Goal: Information Seeking & Learning: Find specific page/section

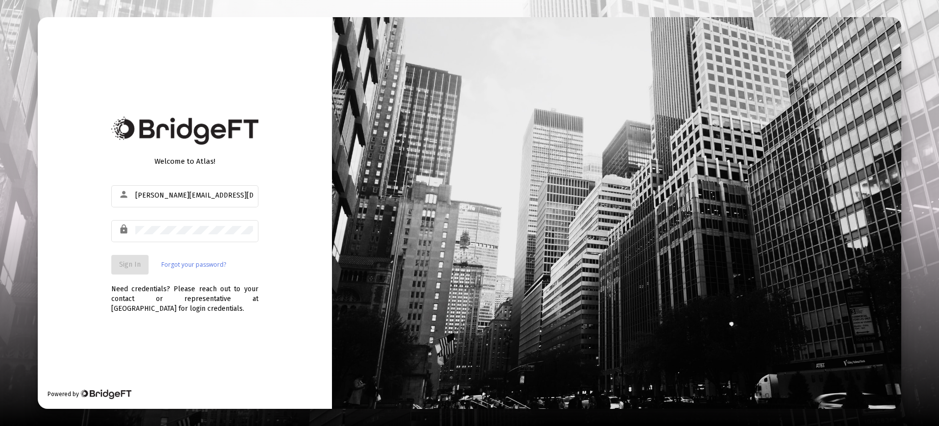
type input "[PERSON_NAME][EMAIL_ADDRESS][DOMAIN_NAME]"
click at [130, 266] on span "Sign In" at bounding box center [130, 264] width 22 height 8
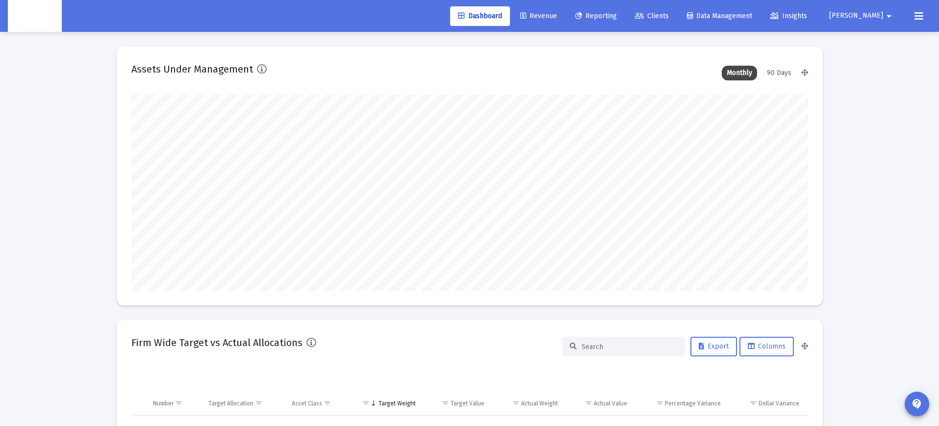
scroll to position [196, 364]
click at [677, 11] on link "Clients" at bounding box center [652, 16] width 50 height 20
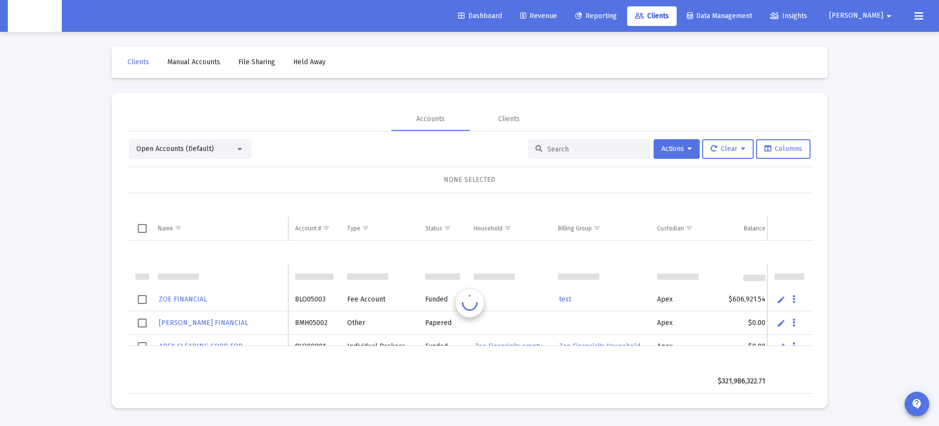
scroll to position [24, 0]
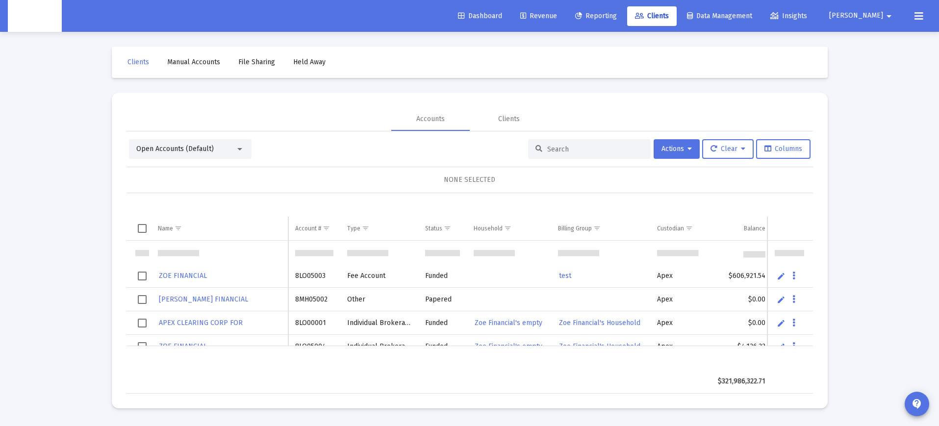
click at [579, 150] on input at bounding box center [595, 149] width 96 height 8
paste input "8MO05025"
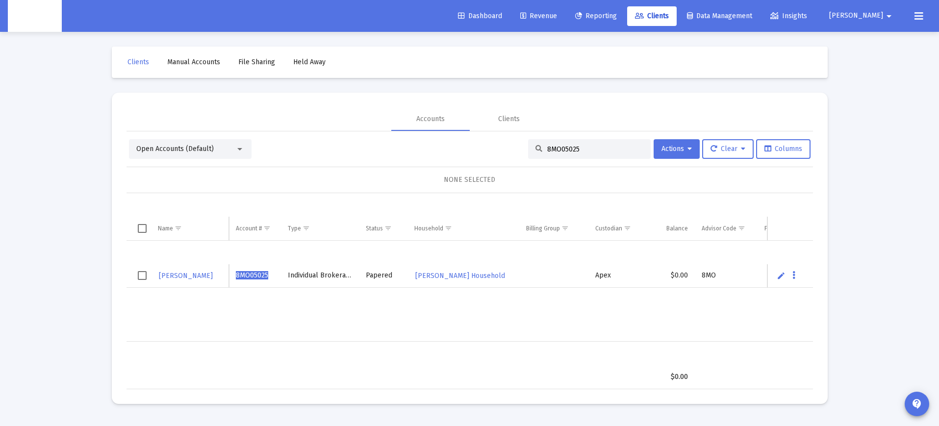
type input "8MO05025"
click at [440, 319] on div "JACQUELINE EGIDIO 8MO05025 Individual Brokerage Papered Jacqueline Egidio's Hou…" at bounding box center [570, 291] width 886 height 101
click at [426, 316] on div "JACQUELINE EGIDIO 8MO05025 Individual Brokerage Papered Jacqueline Egidio's Hou…" at bounding box center [570, 291] width 886 height 101
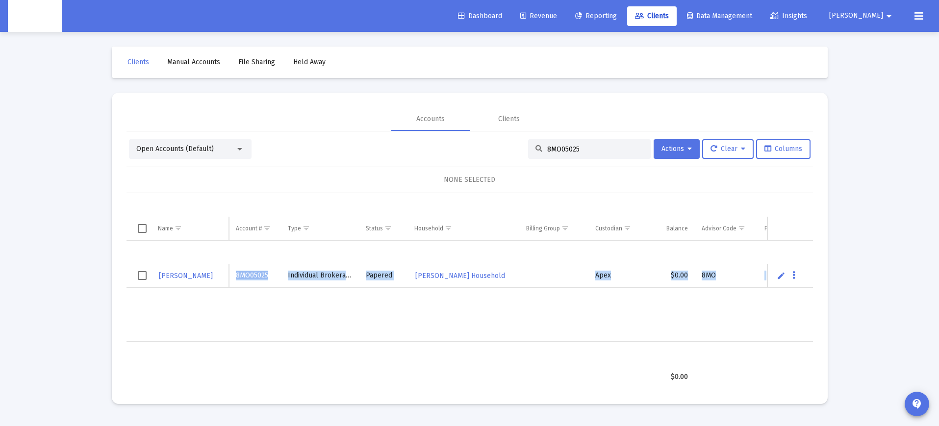
click at [459, 316] on div "JACQUELINE EGIDIO 8MO05025 Individual Brokerage Papered Jacqueline Egidio's Hou…" at bounding box center [570, 291] width 886 height 101
click at [397, 315] on div "JACQUELINE EGIDIO 8MO05025 Individual Brokerage Papered Jacqueline Egidio's Hou…" at bounding box center [570, 291] width 886 height 101
click at [444, 316] on div "JACQUELINE EGIDIO 8MO05025 Individual Brokerage Papered Jacqueline Egidio's Hou…" at bounding box center [570, 291] width 886 height 101
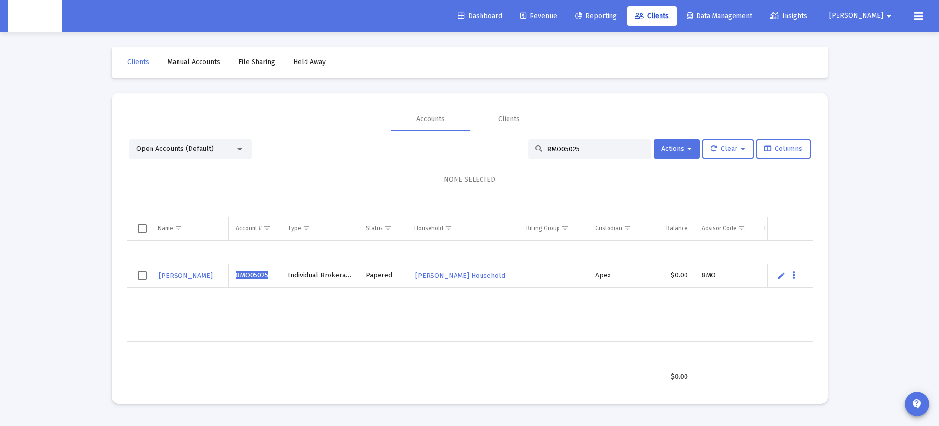
click at [395, 314] on div "JACQUELINE EGIDIO 8MO05025 Individual Brokerage Papered Jacqueline Egidio's Hou…" at bounding box center [570, 291] width 886 height 101
click at [432, 317] on div "JACQUELINE EGIDIO 8MO05025 Individual Brokerage Papered Jacqueline Egidio's Hou…" at bounding box center [570, 291] width 886 height 101
click at [504, 346] on table "$0.00" at bounding box center [570, 365] width 886 height 47
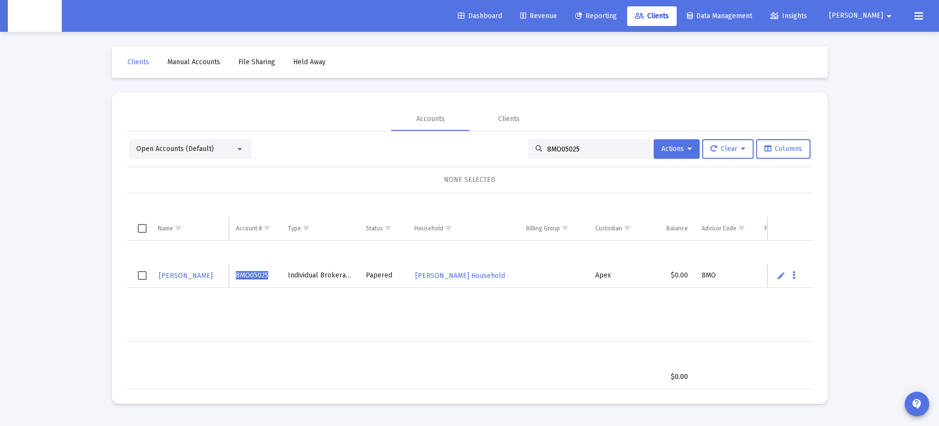
click at [362, 313] on div "JACQUELINE EGIDIO 8MO05025 Individual Brokerage Papered Jacqueline Egidio's Hou…" at bounding box center [570, 291] width 886 height 101
click at [329, 276] on td "Individual Brokerage" at bounding box center [320, 276] width 78 height 24
drag, startPoint x: 320, startPoint y: 278, endPoint x: 339, endPoint y: 290, distance: 23.4
click at [320, 278] on td "Individual Brokerage" at bounding box center [320, 276] width 78 height 24
click at [365, 313] on div "JACQUELINE EGIDIO 8MO05025 Individual Brokerage Papered Jacqueline Egidio's Hou…" at bounding box center [570, 291] width 886 height 101
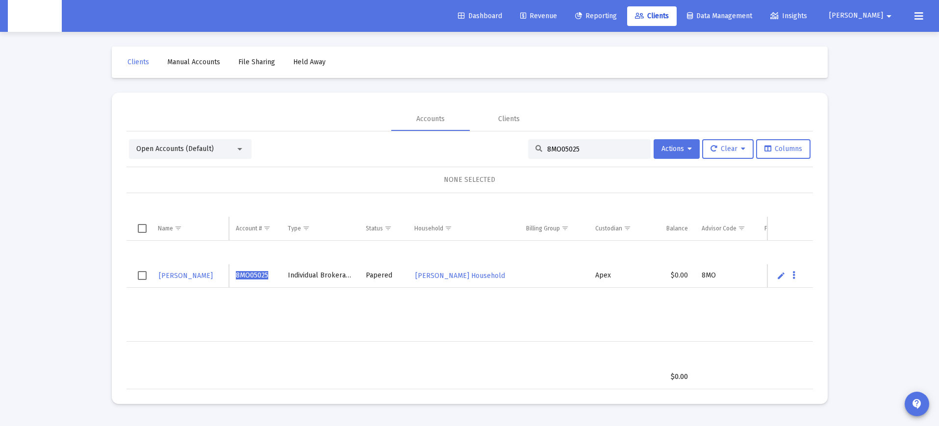
click at [617, 12] on span "Reporting" at bounding box center [596, 16] width 42 height 8
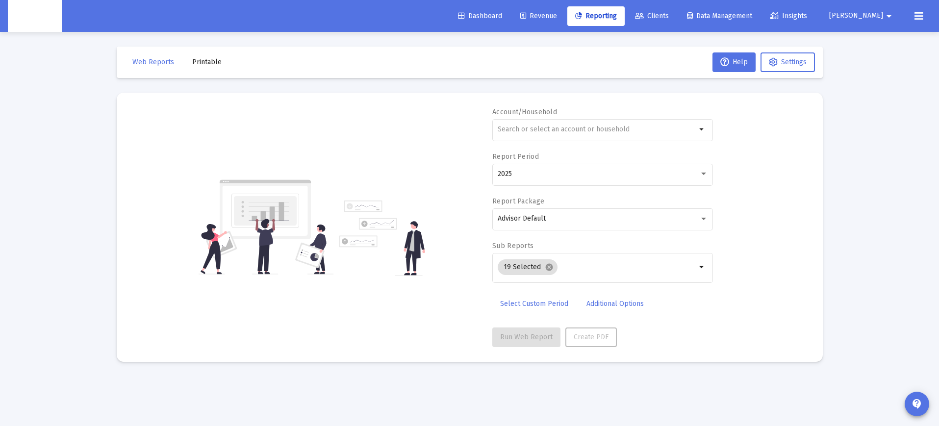
click at [557, 14] on span "Revenue" at bounding box center [538, 16] width 37 height 8
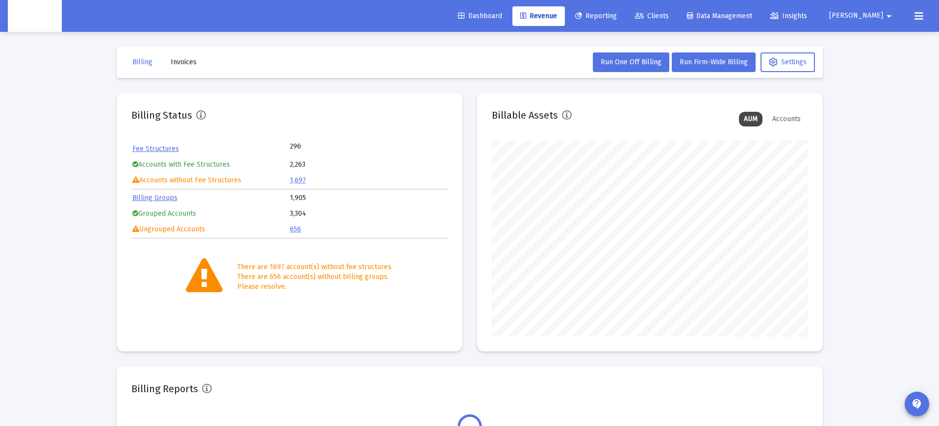
scroll to position [196, 316]
click at [164, 198] on link "Billing Groups" at bounding box center [154, 198] width 45 height 8
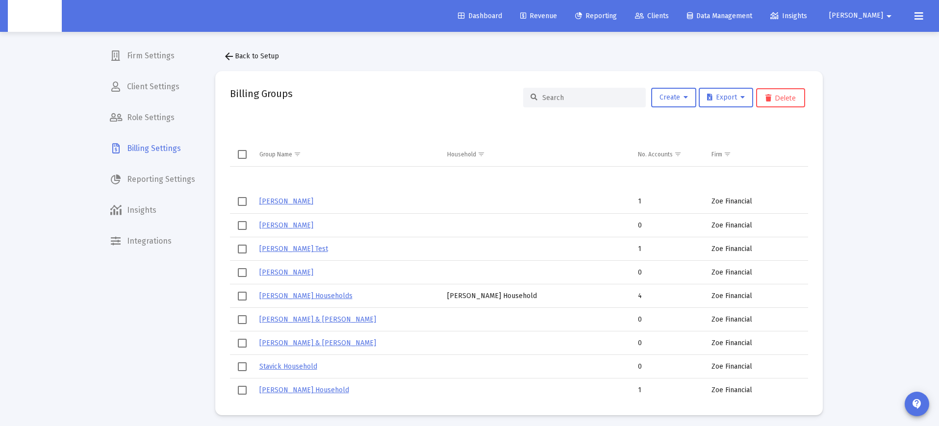
click at [596, 94] on input at bounding box center [590, 98] width 96 height 8
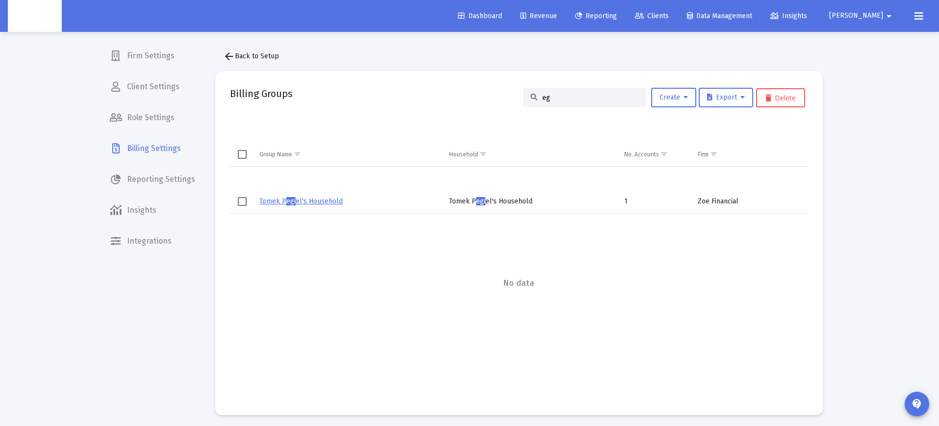
type input "e"
type input "jackeline"
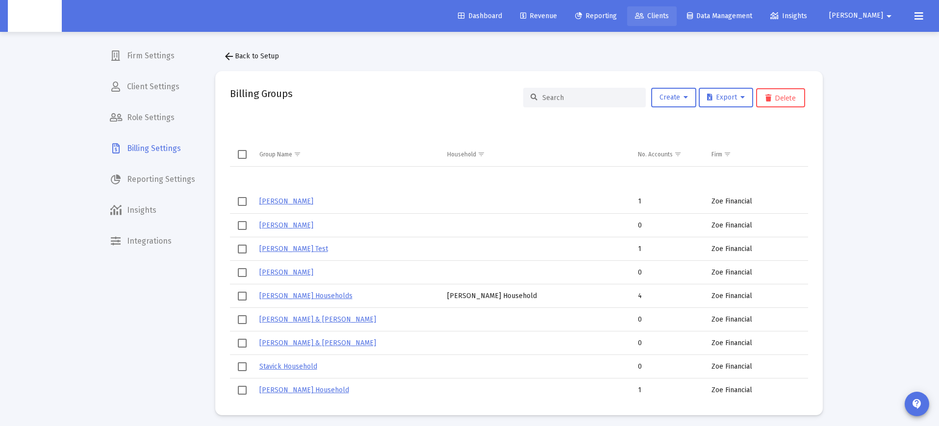
click at [644, 15] on icon at bounding box center [639, 16] width 9 height 7
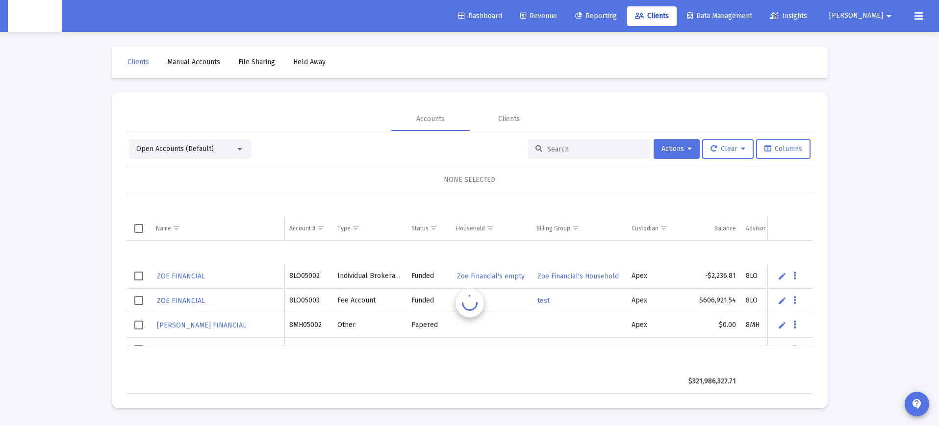
scroll to position [24, 0]
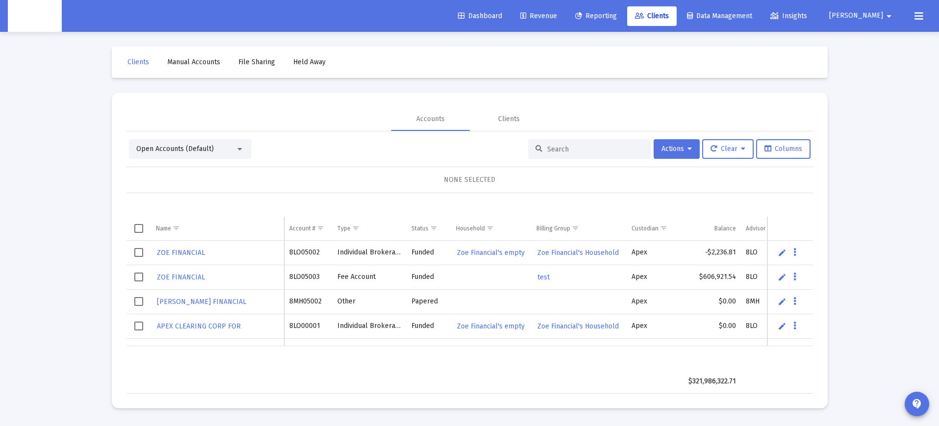
click at [560, 150] on input at bounding box center [595, 149] width 96 height 8
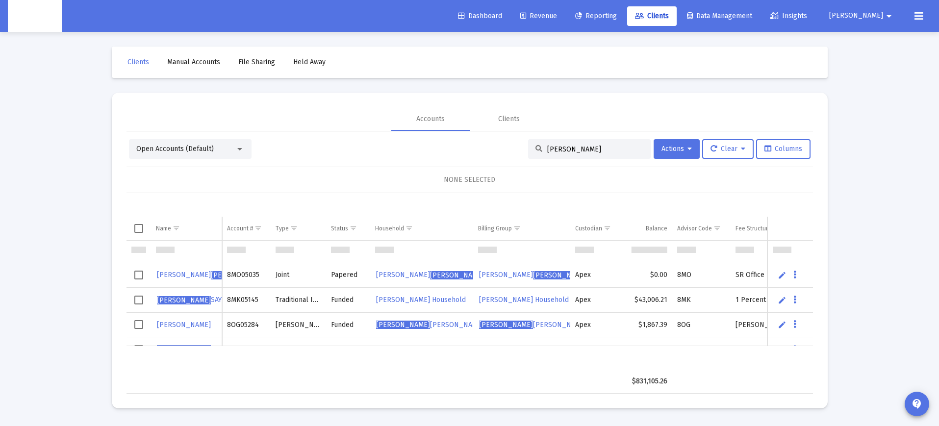
scroll to position [0, 0]
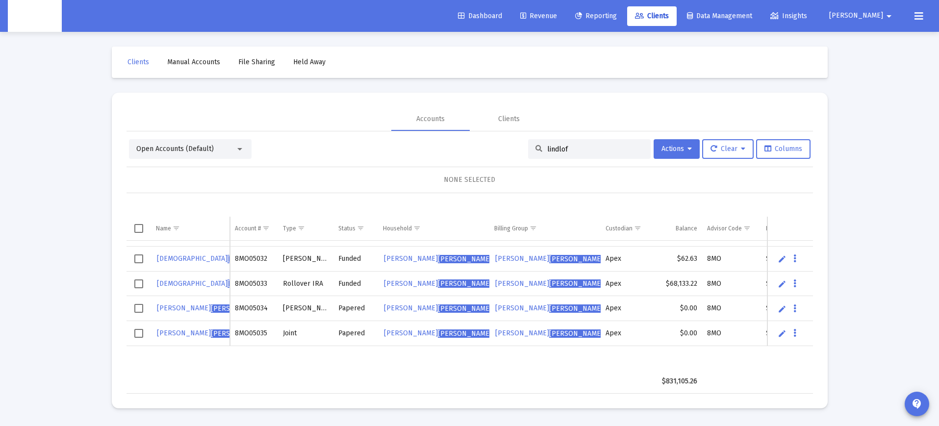
type input "lindloff"
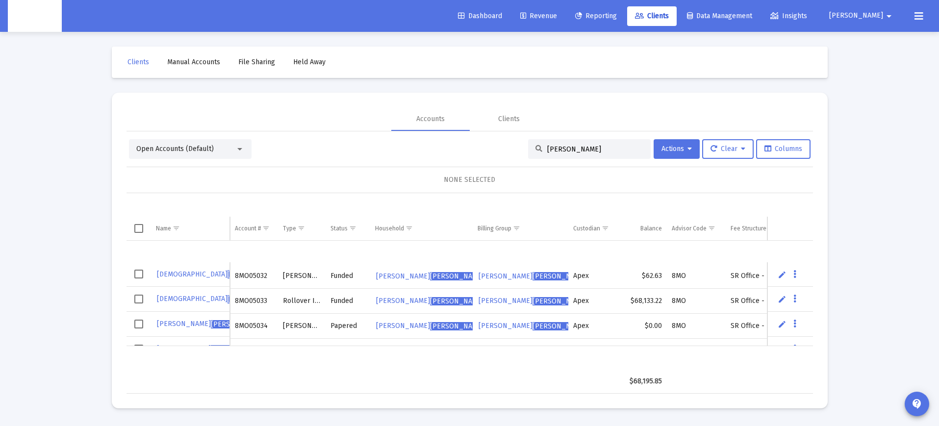
scroll to position [18, 0]
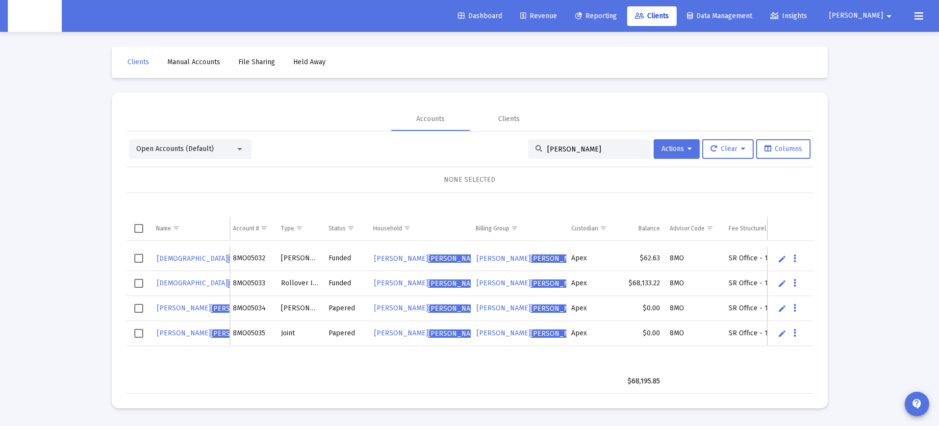
drag, startPoint x: 569, startPoint y: 150, endPoint x: 518, endPoint y: 150, distance: 51.0
click at [516, 148] on div "Open Accounts (Default) lindloff Actions Clear Columns" at bounding box center [470, 149] width 682 height 20
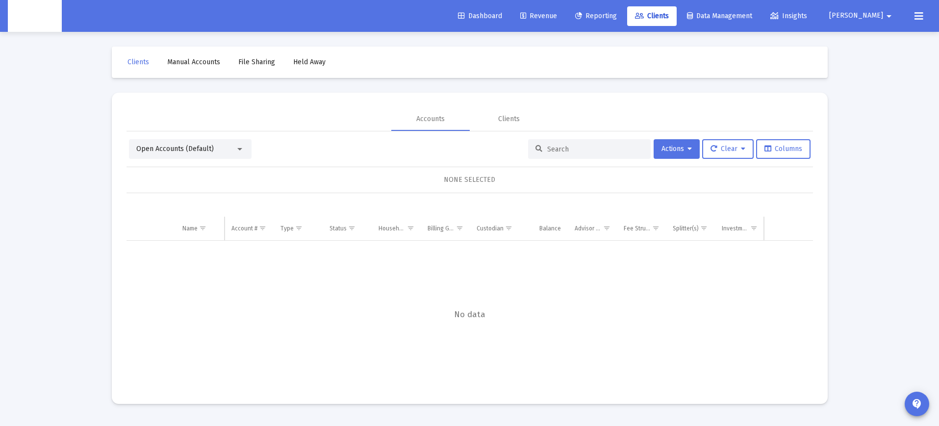
click at [574, 152] on input at bounding box center [595, 149] width 96 height 8
paste input "[PERSON_NAME]"
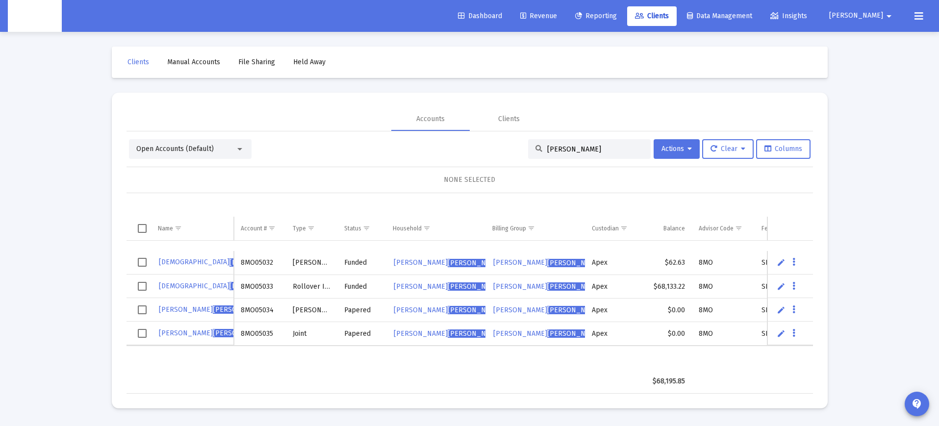
scroll to position [13, 0]
click at [554, 149] on input "lindloff" at bounding box center [595, 149] width 96 height 8
paste input "8ML05017"
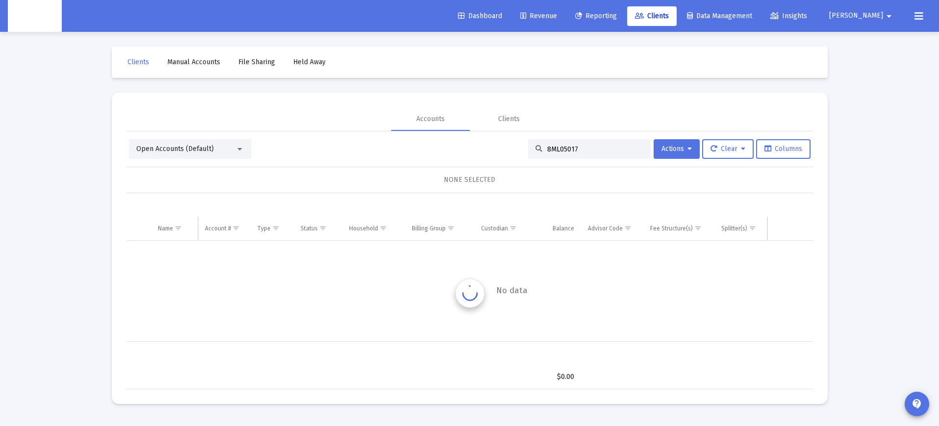
scroll to position [0, 0]
click at [207, 147] on span "Open Accounts (Default)" at bounding box center [174, 149] width 77 height 8
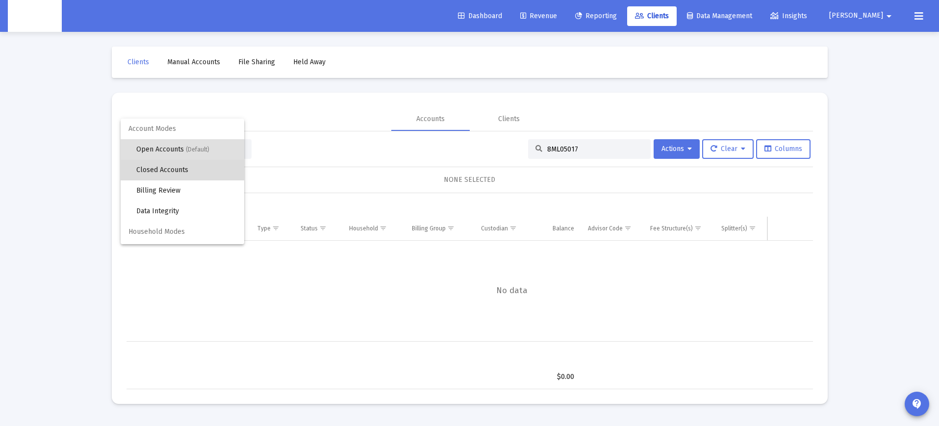
click at [190, 170] on span "Closed Accounts" at bounding box center [186, 170] width 100 height 21
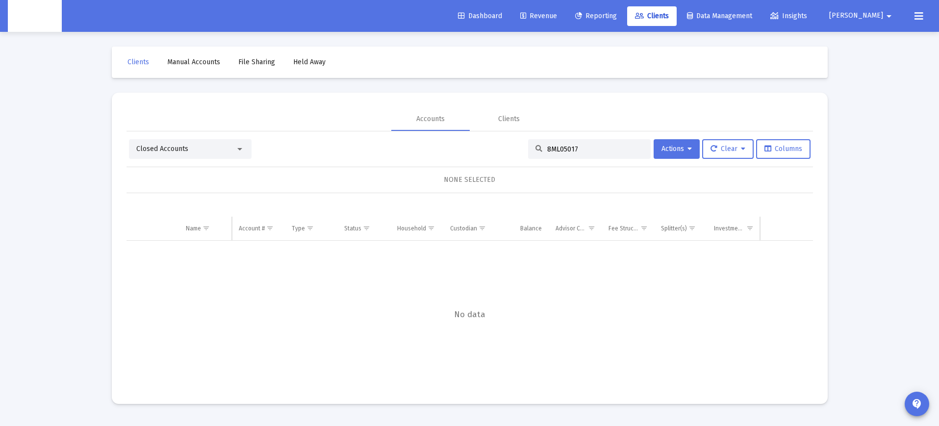
click at [557, 148] on input "8ML05017" at bounding box center [595, 149] width 96 height 8
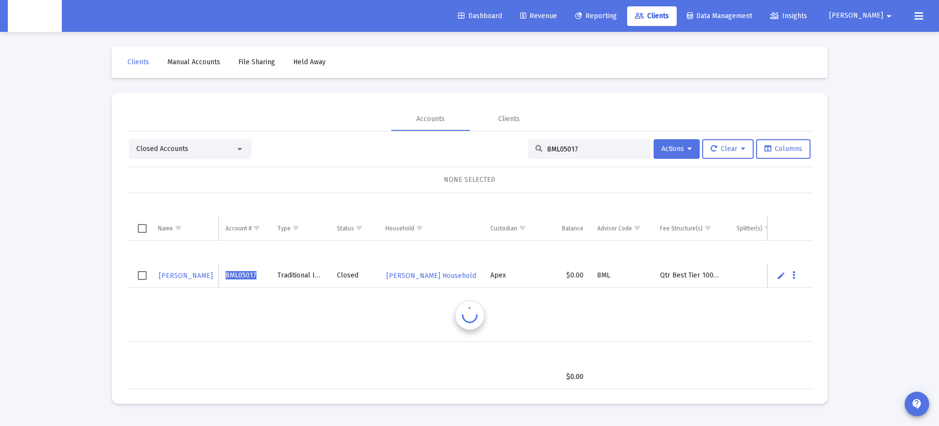
click at [576, 150] on input "8ML05017" at bounding box center [595, 149] width 96 height 8
click at [551, 149] on input "8ML05017" at bounding box center [595, 149] width 96 height 8
paste input "6"
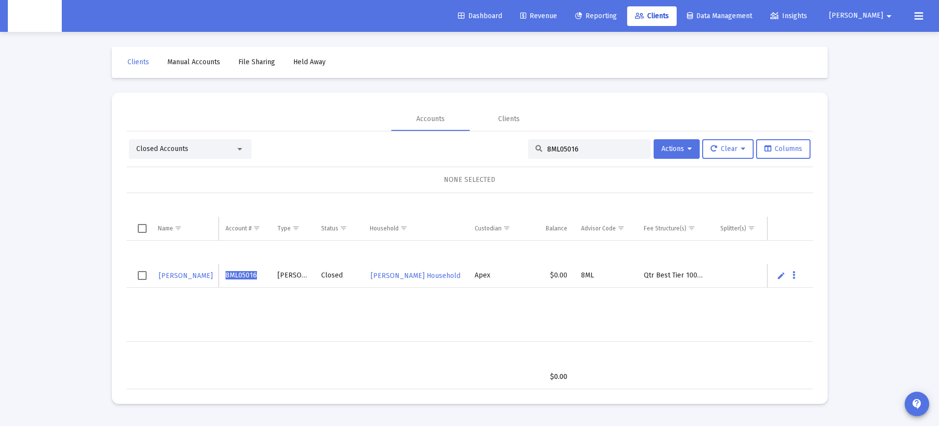
click at [557, 149] on input "8ML05016" at bounding box center [595, 149] width 96 height 8
paste input "8ML05014"
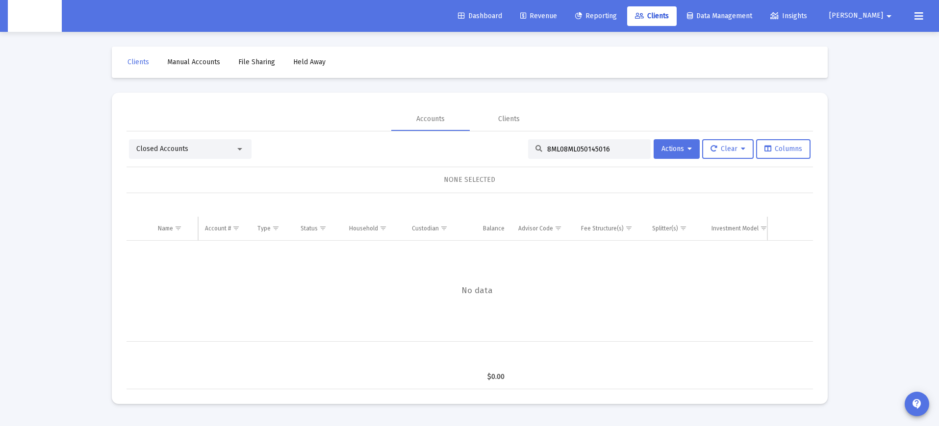
click at [575, 149] on input "8ML08ML050145016" at bounding box center [595, 149] width 96 height 8
paste input "5014"
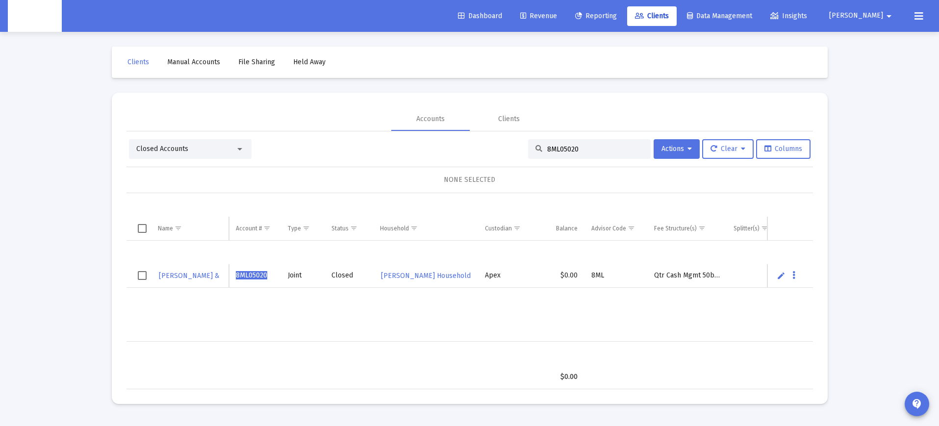
click at [568, 148] on input "8ML05020" at bounding box center [595, 149] width 96 height 8
paste input "H05012"
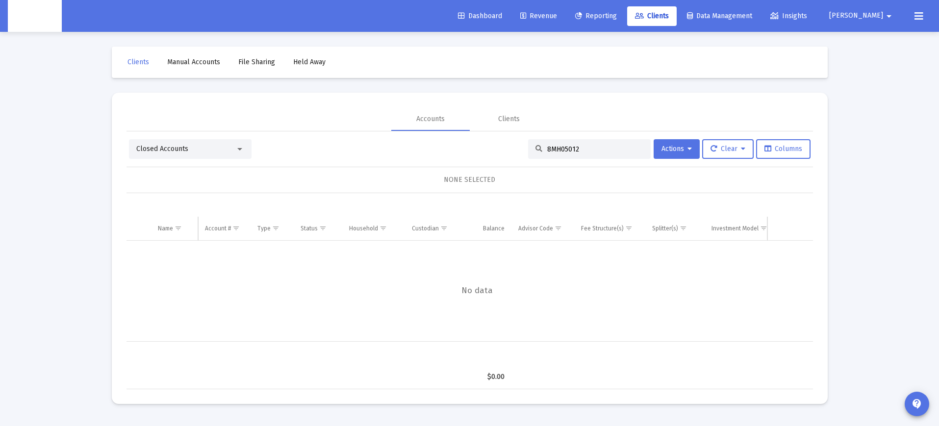
click at [186, 155] on div "Closed Accounts" at bounding box center [190, 149] width 123 height 20
click at [196, 148] on div "Closed Accounts" at bounding box center [185, 149] width 99 height 10
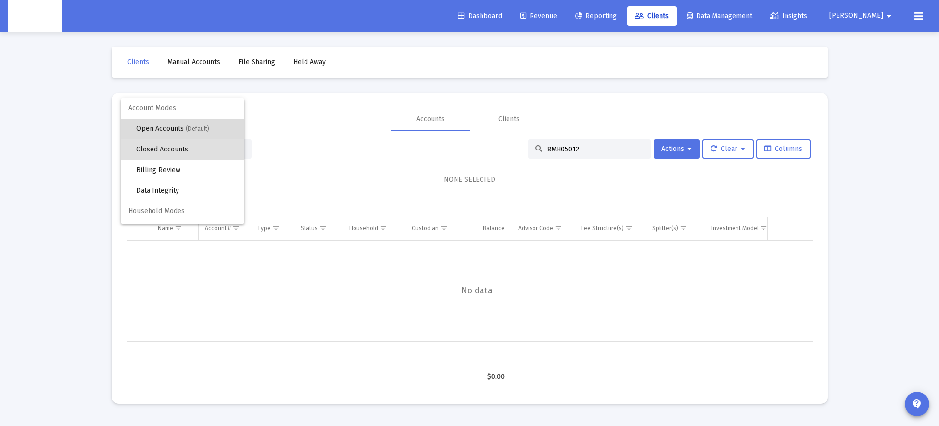
click at [189, 128] on span "(Default)" at bounding box center [198, 129] width 24 height 7
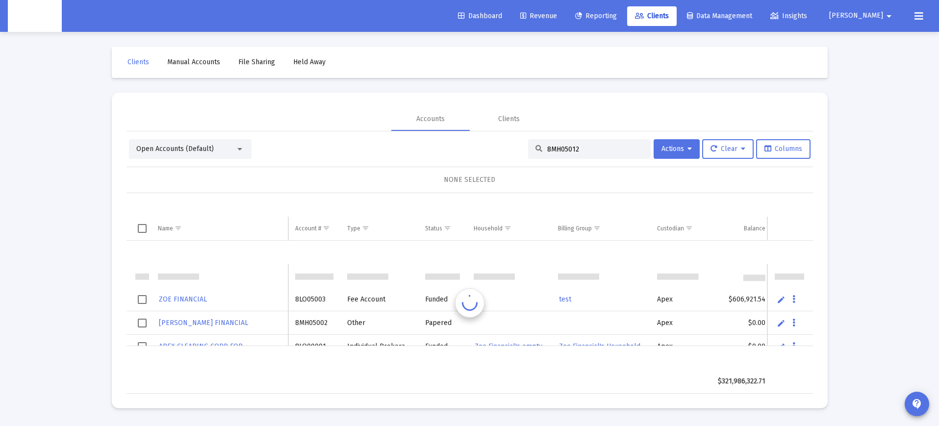
scroll to position [24, 0]
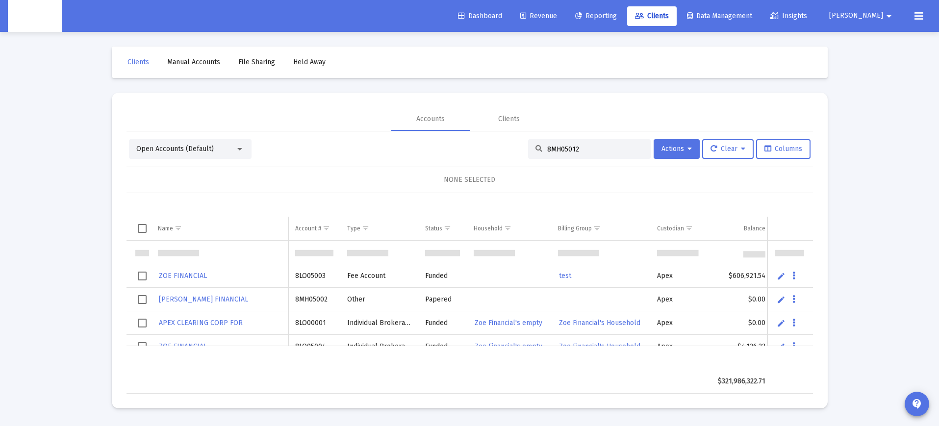
click at [579, 149] on input "8MH05012" at bounding box center [595, 149] width 96 height 8
paste input
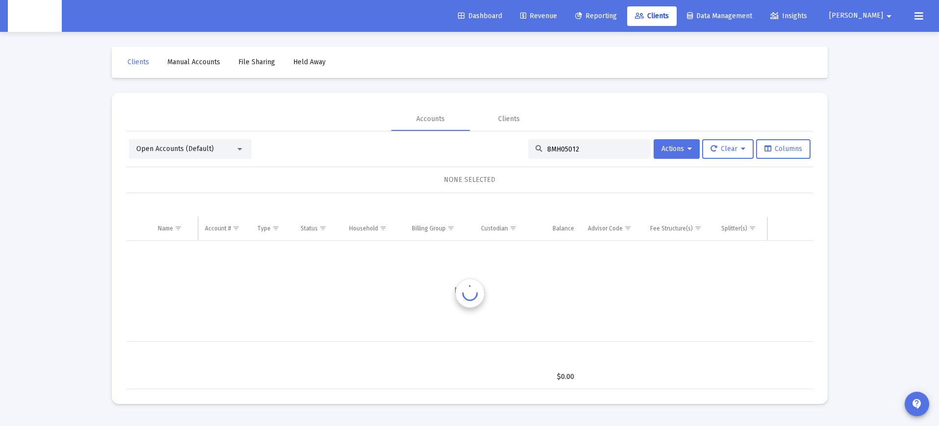
scroll to position [0, 0]
click at [205, 154] on div "Open Accounts (Default)" at bounding box center [185, 149] width 99 height 10
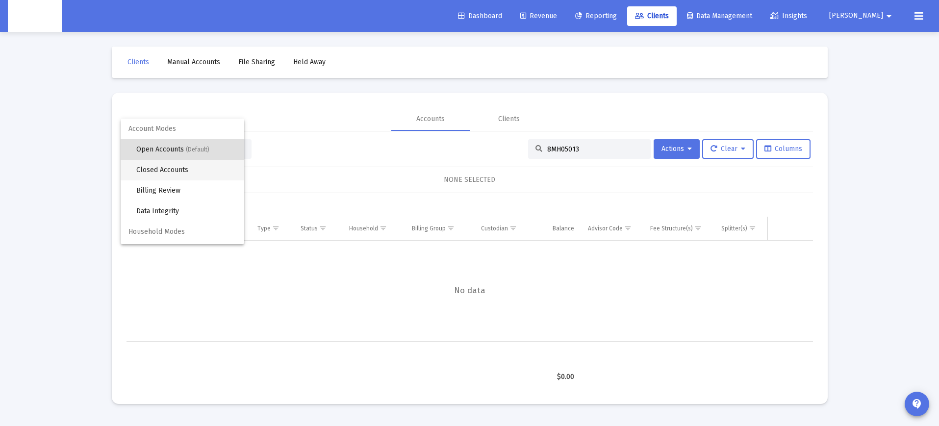
click at [198, 174] on span "Closed Accounts" at bounding box center [186, 170] width 100 height 21
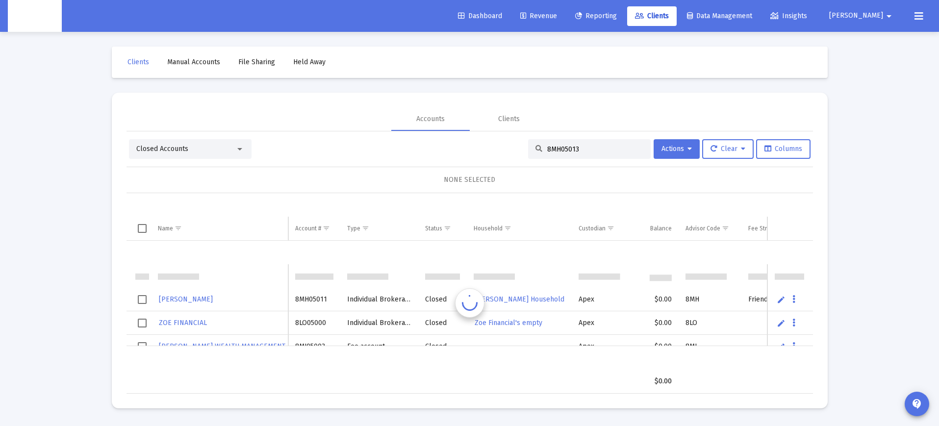
scroll to position [24, 0]
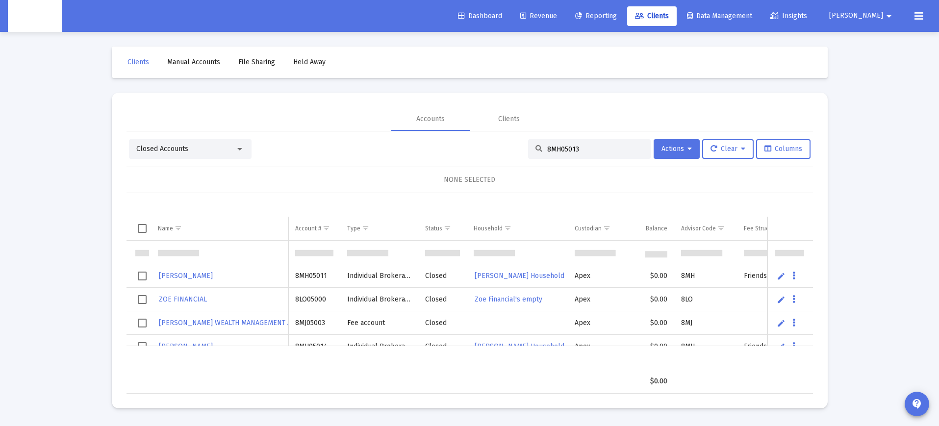
click at [591, 150] on input "8MH05013" at bounding box center [595, 149] width 96 height 8
type input "8MH05013"
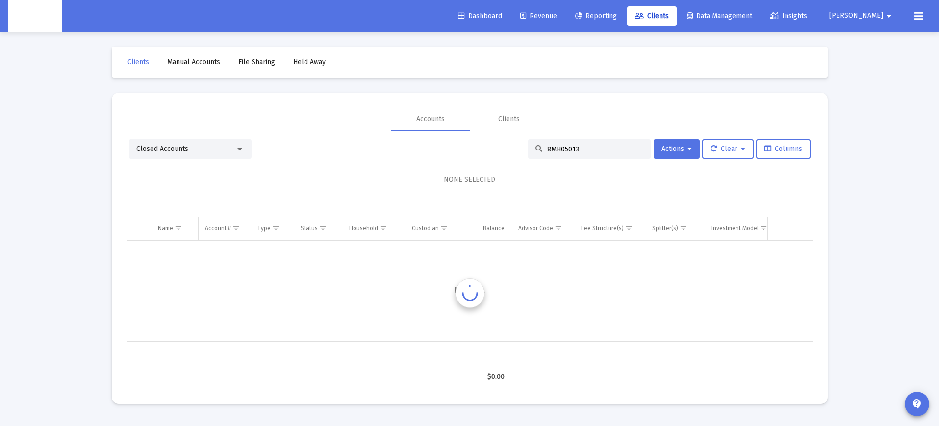
scroll to position [0, 0]
click at [502, 121] on div "Clients" at bounding box center [509, 119] width 22 height 10
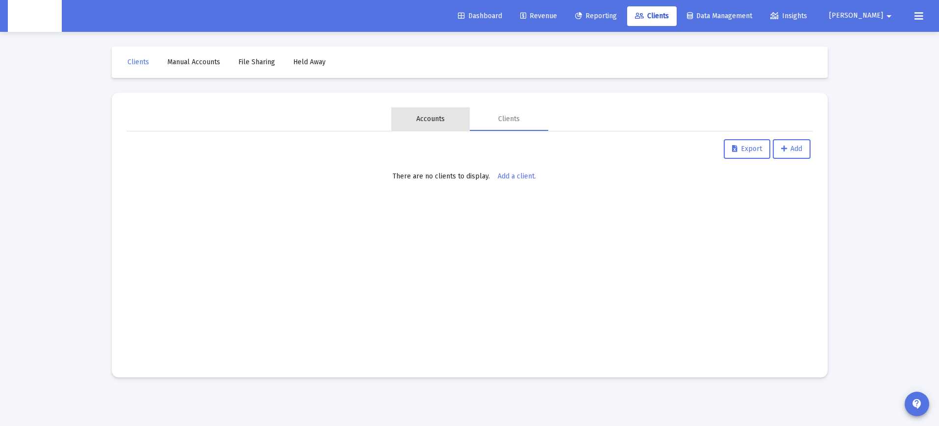
click at [430, 116] on div "Accounts" at bounding box center [430, 119] width 28 height 10
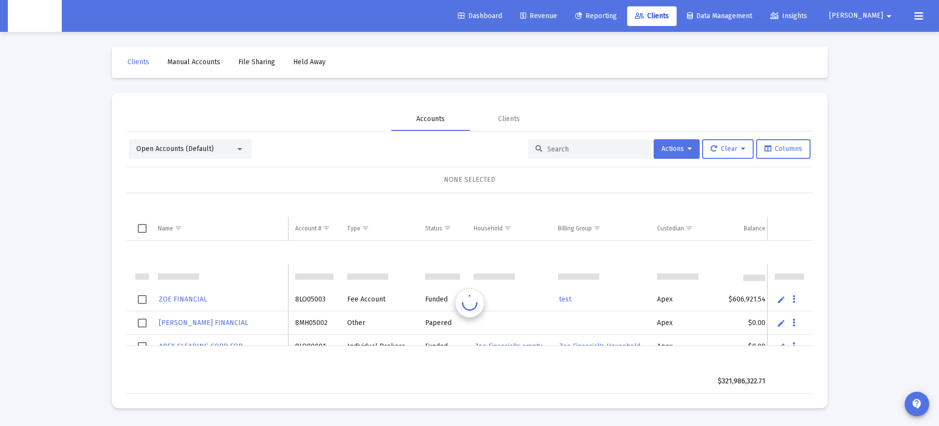
scroll to position [24, 0]
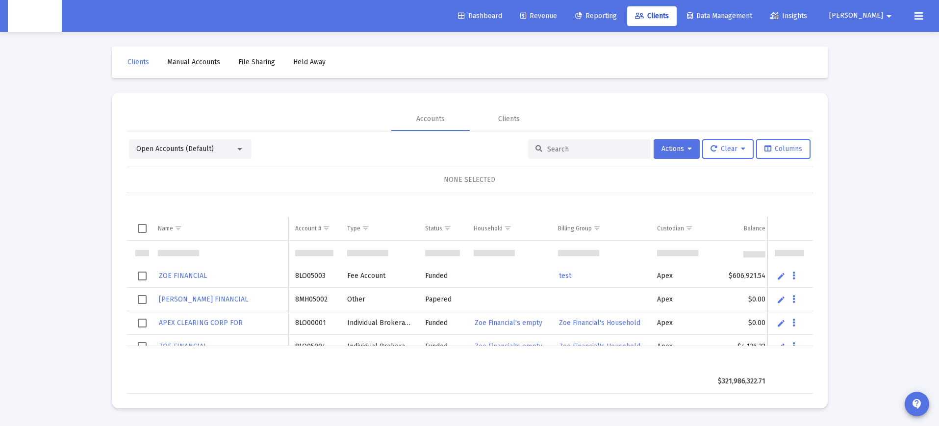
click at [220, 146] on div "Open Accounts (Default)" at bounding box center [185, 149] width 99 height 10
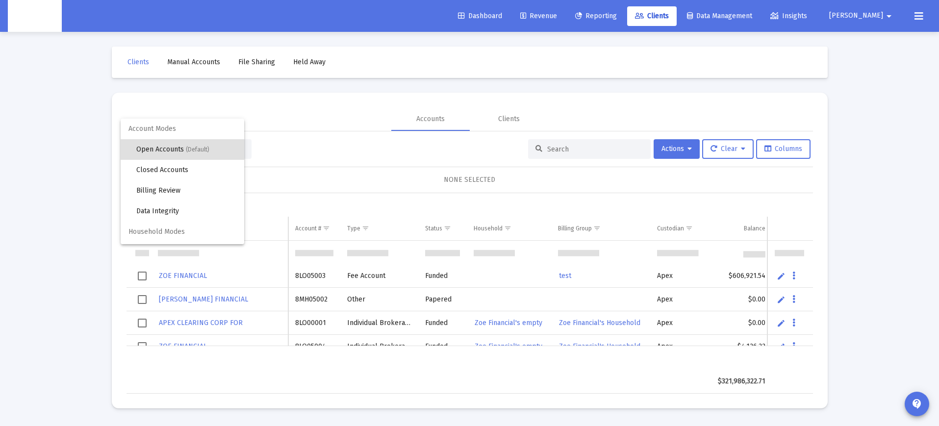
click at [189, 142] on span "Open Accounts (Default)" at bounding box center [186, 149] width 100 height 21
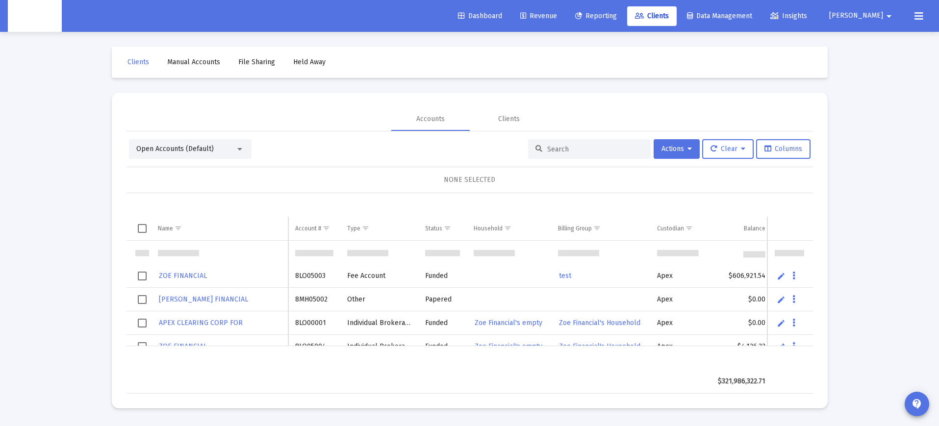
click at [307, 120] on div "Accounts Clients" at bounding box center [470, 119] width 687 height 24
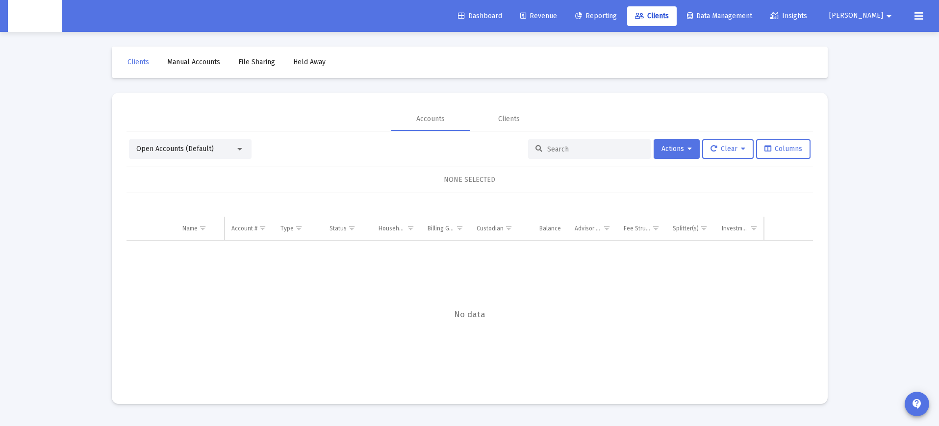
click at [554, 148] on input at bounding box center [595, 149] width 96 height 8
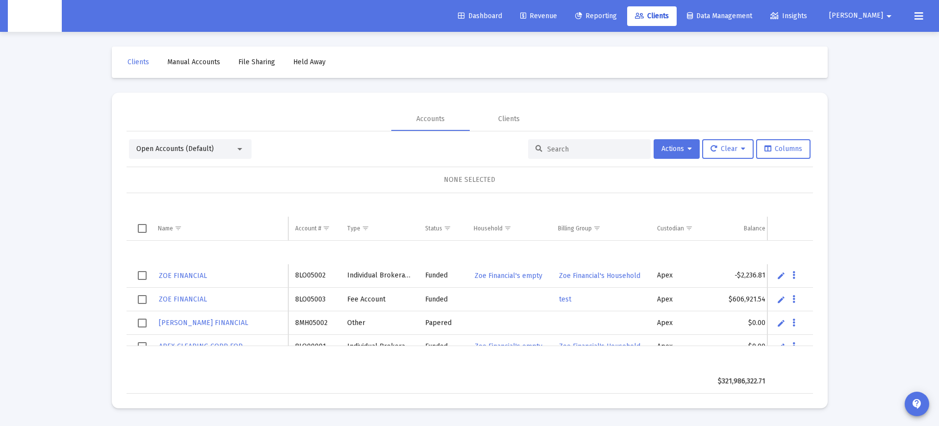
paste input "8MH05012"
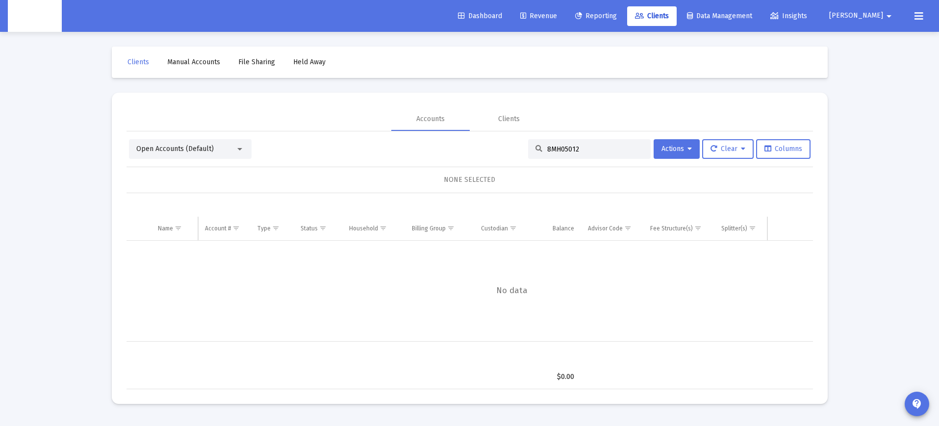
click at [240, 149] on div at bounding box center [239, 149] width 5 height 2
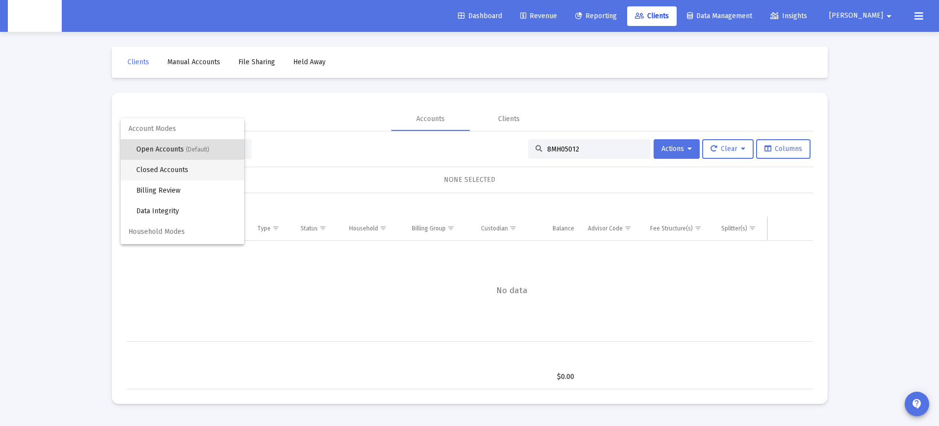
click at [210, 174] on span "Closed Accounts" at bounding box center [186, 170] width 100 height 21
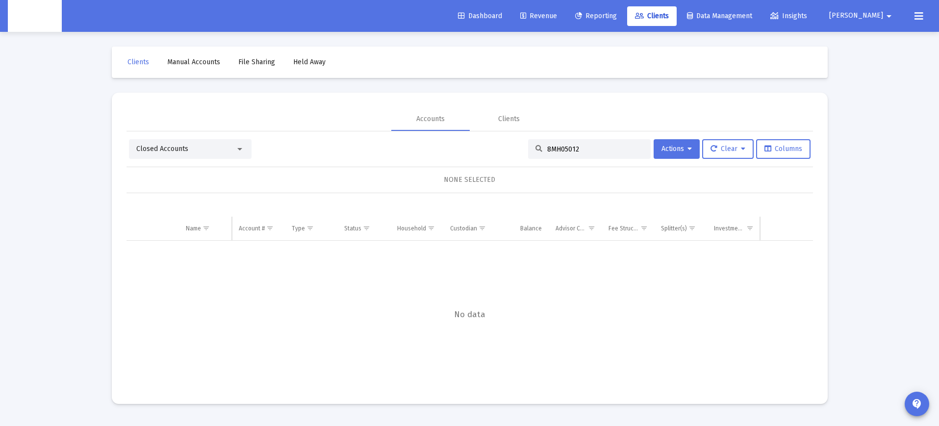
click at [564, 150] on input "8MH05012" at bounding box center [595, 149] width 96 height 8
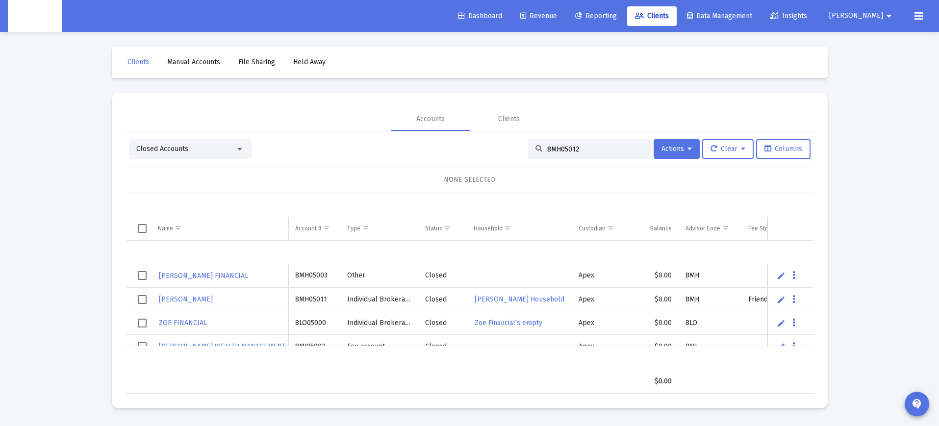
paste input
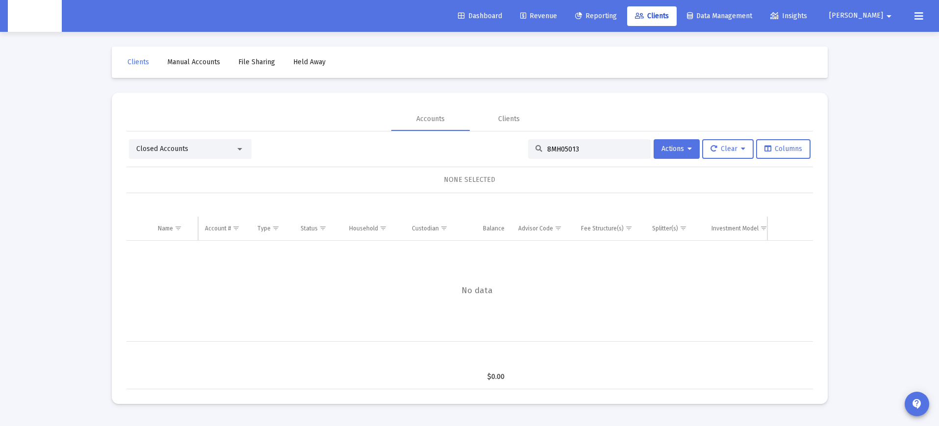
click at [198, 155] on div "Closed Accounts" at bounding box center [190, 149] width 123 height 20
click at [199, 147] on div "Closed Accounts" at bounding box center [185, 149] width 99 height 10
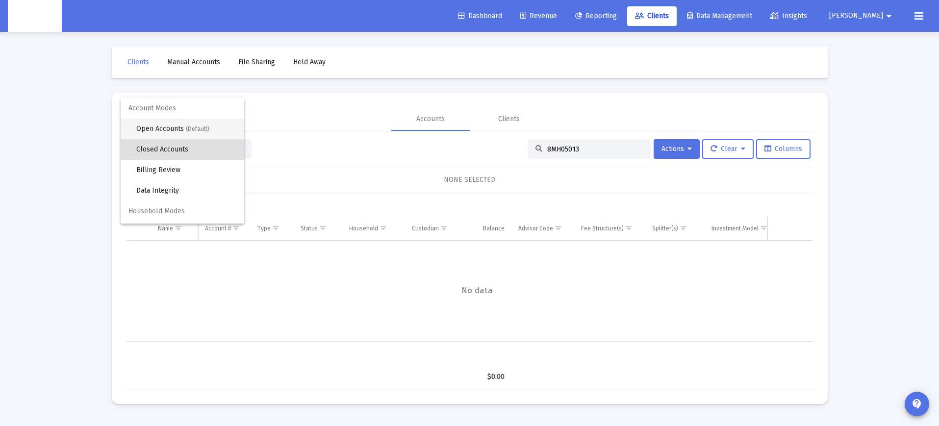
click at [197, 125] on span "Open Accounts (Default)" at bounding box center [186, 129] width 100 height 21
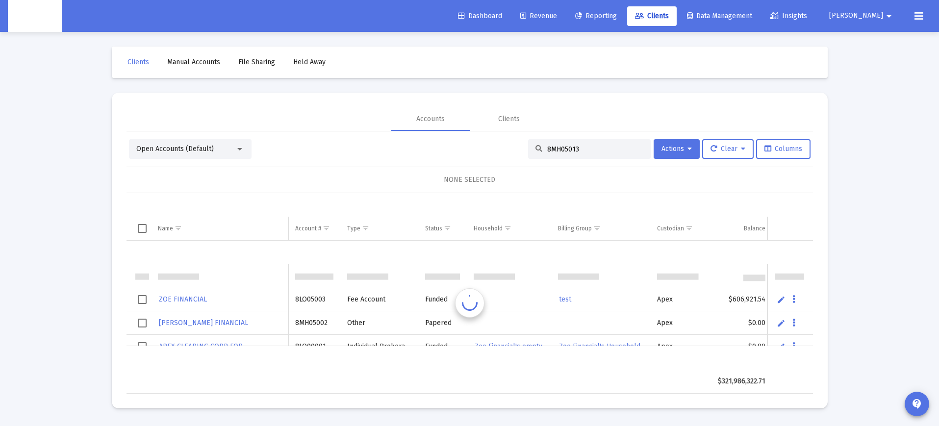
scroll to position [24, 0]
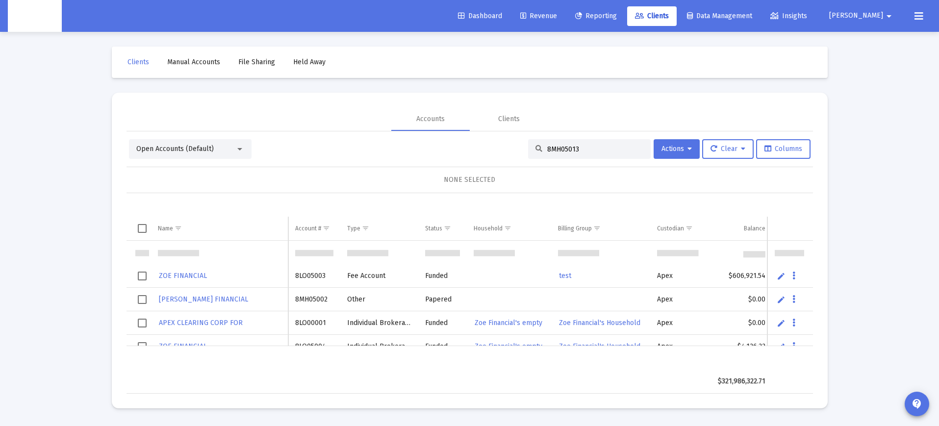
click at [568, 153] on input "8MH05013" at bounding box center [595, 149] width 96 height 8
drag, startPoint x: 568, startPoint y: 153, endPoint x: 606, endPoint y: 171, distance: 42.3
click at [568, 153] on input "8MH05013" at bounding box center [595, 149] width 96 height 8
paste input "2"
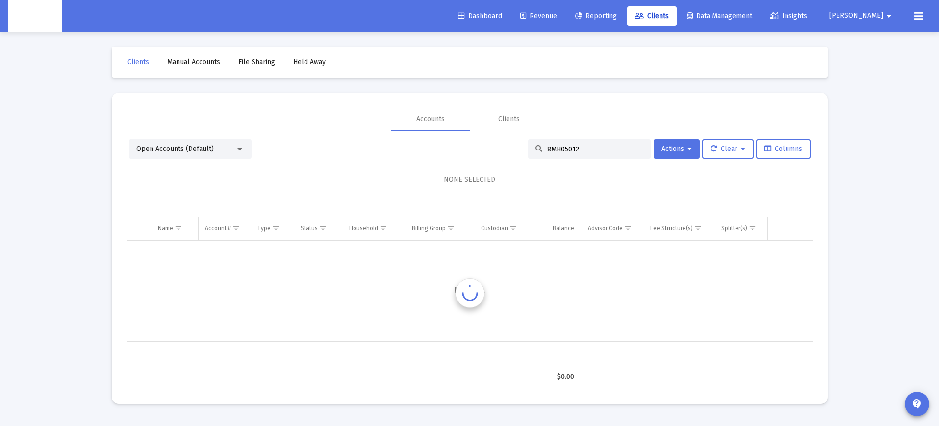
scroll to position [0, 0]
click at [554, 148] on input "8MH05013" at bounding box center [595, 149] width 96 height 8
click at [555, 148] on input "8MH05013" at bounding box center [595, 149] width 96 height 8
paste input "VK05001"
click at [207, 149] on span "Open Accounts (Default)" at bounding box center [174, 149] width 77 height 8
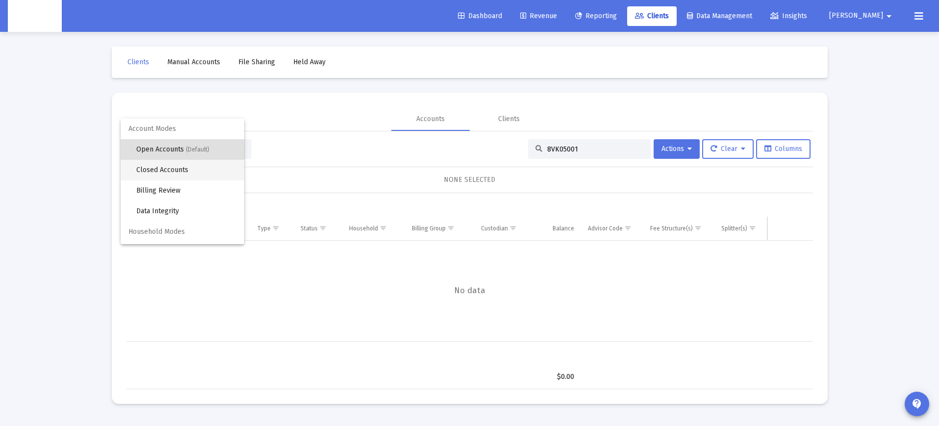
click at [203, 169] on span "Closed Accounts" at bounding box center [186, 170] width 100 height 21
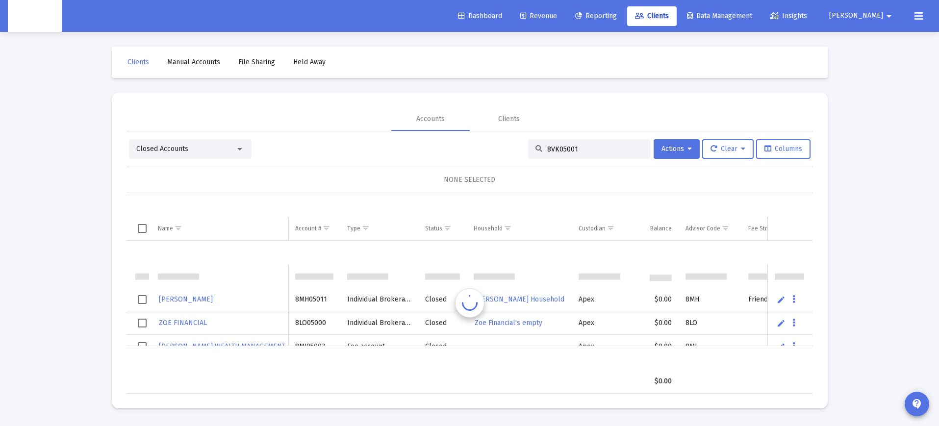
scroll to position [24, 0]
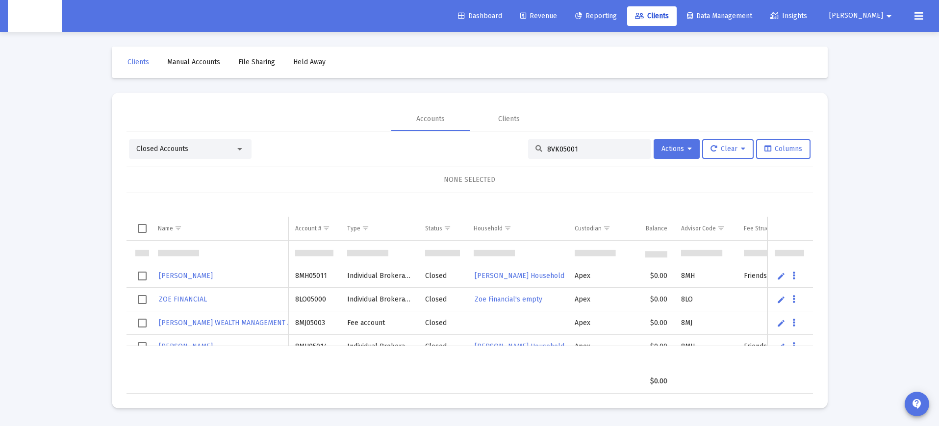
click at [562, 149] on input "8VK05001" at bounding box center [595, 149] width 96 height 8
drag, startPoint x: 562, startPoint y: 149, endPoint x: 578, endPoint y: 154, distance: 17.1
click at [562, 149] on input "8VK05001" at bounding box center [595, 149] width 96 height 8
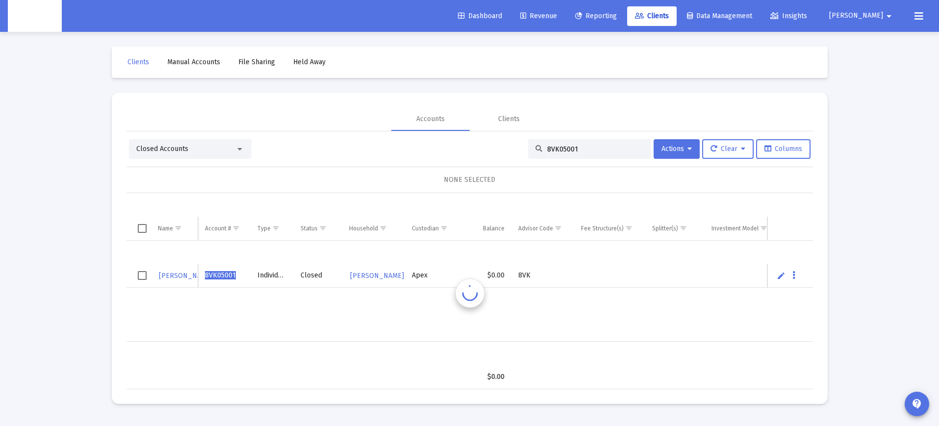
scroll to position [0, 0]
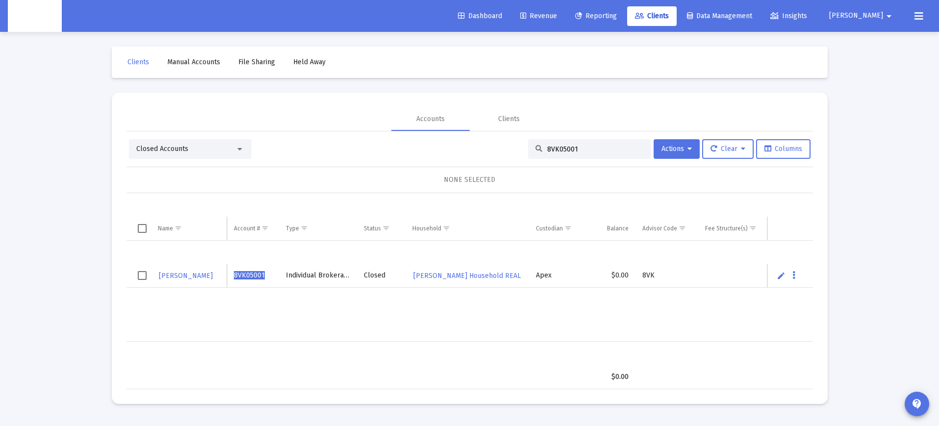
click at [556, 151] on input "8VK05001" at bounding box center [595, 149] width 96 height 8
paste input "X05013"
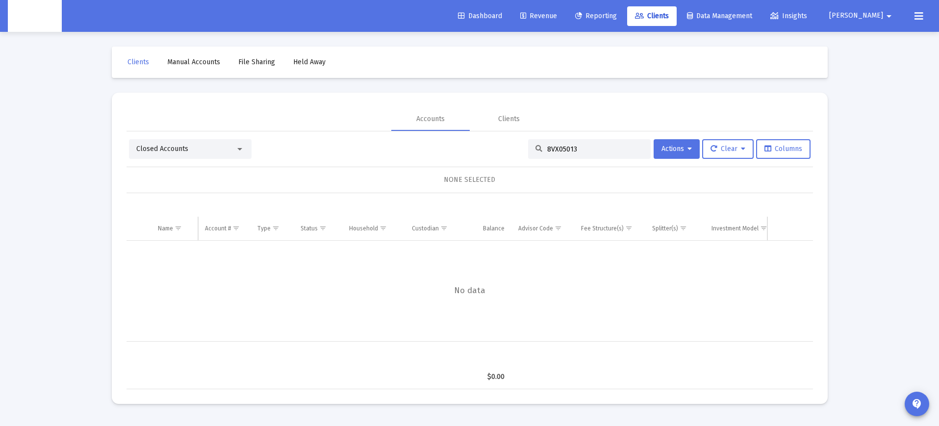
click at [212, 148] on div "Closed Accounts" at bounding box center [185, 149] width 99 height 10
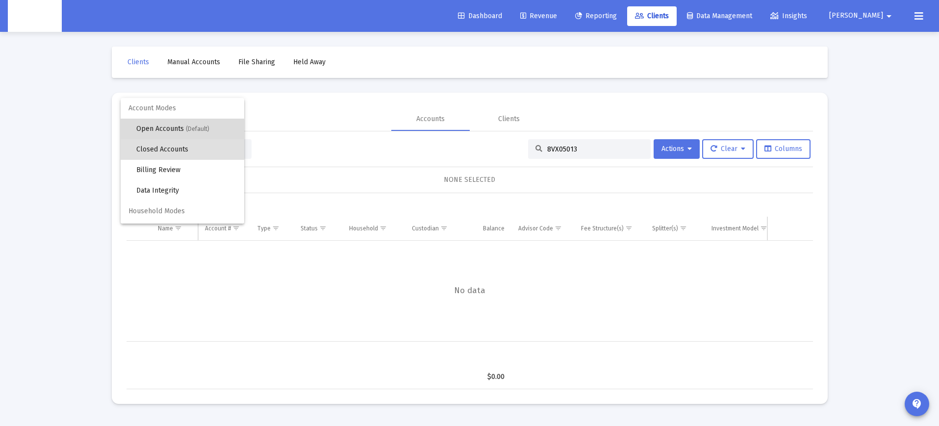
click at [188, 127] on span "(Default)" at bounding box center [198, 129] width 24 height 7
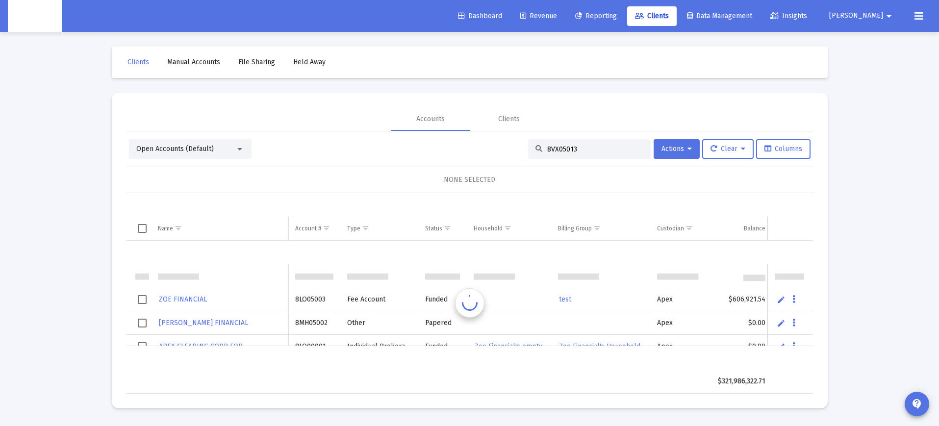
scroll to position [24, 0]
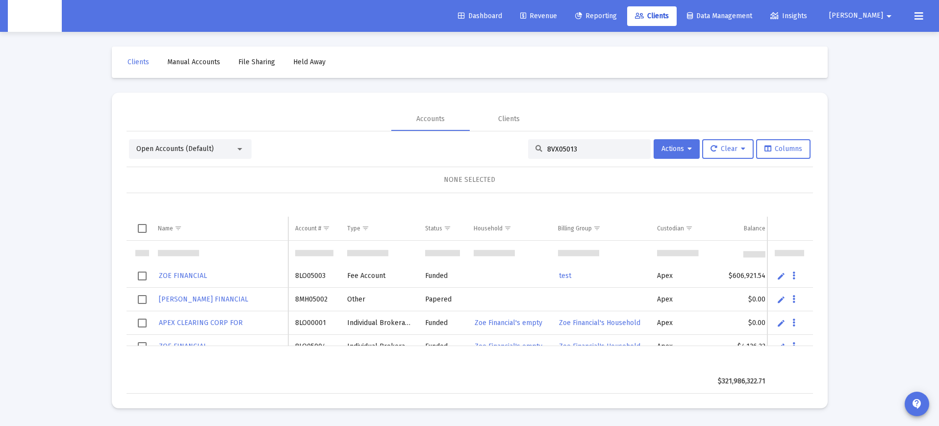
click at [557, 148] on input "8VX05013" at bounding box center [595, 149] width 96 height 8
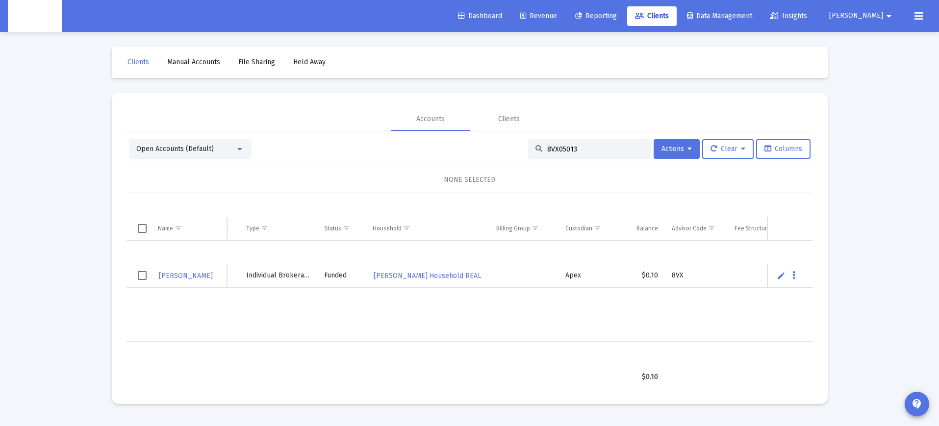
scroll to position [0, 0]
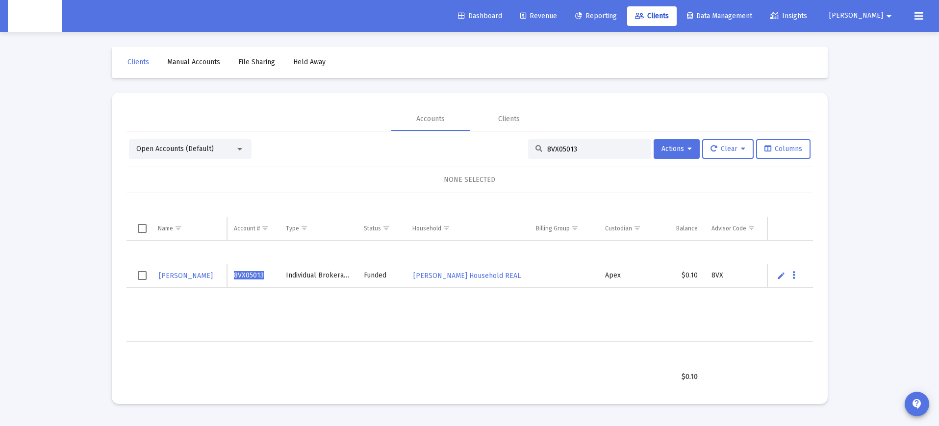
click at [464, 301] on div "[PERSON_NAME] 8VX05013 Individual Brokerage Funded [PERSON_NAME] Household REAL…" at bounding box center [575, 291] width 896 height 101
click at [382, 308] on div "[PERSON_NAME] 8VX05013 Individual Brokerage Funded [PERSON_NAME] Household REAL…" at bounding box center [575, 291] width 896 height 101
click at [292, 312] on div "[PERSON_NAME] 8VX05013 Individual Brokerage Funded [PERSON_NAME] Household REAL…" at bounding box center [575, 291] width 896 height 101
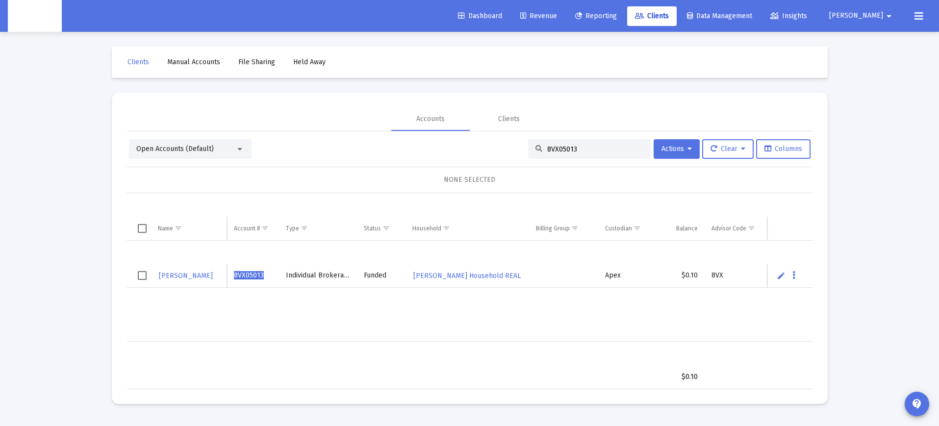
click at [292, 312] on div "[PERSON_NAME] 8VX05013 Individual Brokerage Funded [PERSON_NAME] Household REAL…" at bounding box center [575, 291] width 896 height 101
click at [371, 312] on div "[PERSON_NAME] 8VX05013 Individual Brokerage Funded [PERSON_NAME] Household REAL…" at bounding box center [575, 291] width 896 height 101
click at [280, 301] on div "[PERSON_NAME] 8VX05013 Individual Brokerage Funded [PERSON_NAME] Household REAL…" at bounding box center [575, 291] width 896 height 101
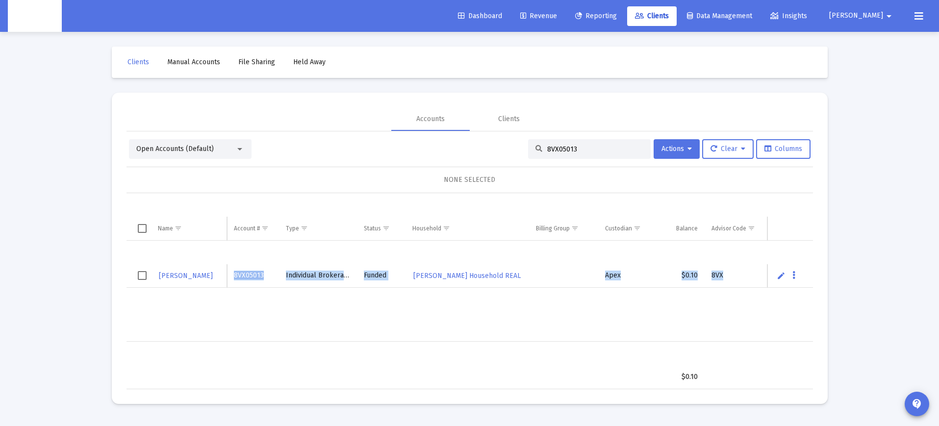
drag, startPoint x: 280, startPoint y: 301, endPoint x: 309, endPoint y: 309, distance: 30.6
click at [280, 302] on div "[PERSON_NAME] 8VX05013 Individual Brokerage Funded [PERSON_NAME] Household REAL…" at bounding box center [575, 291] width 896 height 101
click at [339, 312] on div "[PERSON_NAME] 8VX05013 Individual Brokerage Funded [PERSON_NAME] Household REAL…" at bounding box center [575, 291] width 896 height 101
click at [286, 305] on div "[PERSON_NAME] 8VX05013 Individual Brokerage Funded [PERSON_NAME] Household REAL…" at bounding box center [575, 291] width 896 height 101
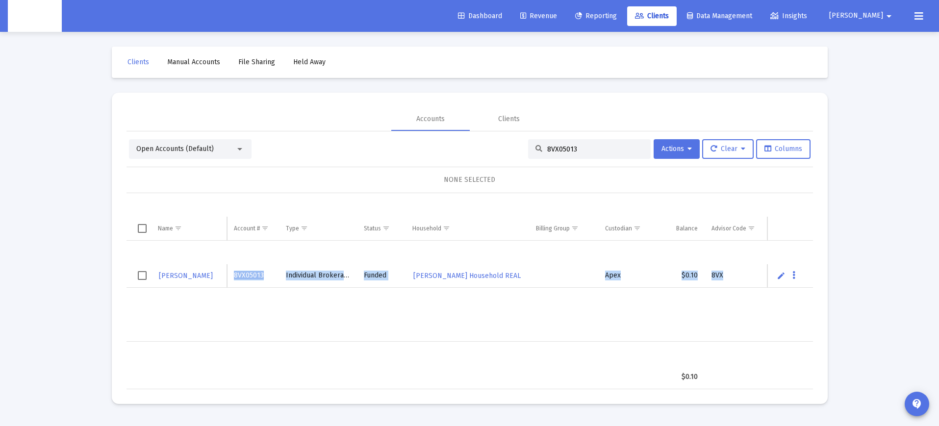
drag, startPoint x: 286, startPoint y: 305, endPoint x: 341, endPoint y: 316, distance: 56.1
click at [286, 305] on div "[PERSON_NAME] 8VX05013 Individual Brokerage Funded [PERSON_NAME] Household REAL…" at bounding box center [575, 291] width 896 height 101
click at [347, 316] on div "[PERSON_NAME] 8VX05013 Individual Brokerage Funded [PERSON_NAME] Household REAL…" at bounding box center [575, 291] width 896 height 101
click at [285, 310] on div "[PERSON_NAME] 8VX05013 Individual Brokerage Funded [PERSON_NAME] Household REAL…" at bounding box center [575, 291] width 896 height 101
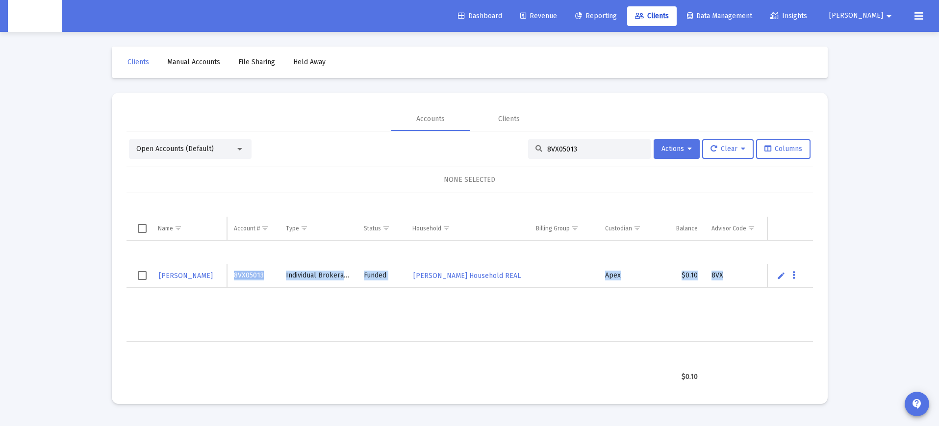
click at [285, 310] on div "[PERSON_NAME] 8VX05013 Individual Brokerage Funded [PERSON_NAME] Household REAL…" at bounding box center [575, 291] width 896 height 101
click at [366, 325] on div "[PERSON_NAME] 8VX05013 Individual Brokerage Funded [PERSON_NAME] Household REAL…" at bounding box center [575, 291] width 896 height 101
click at [562, 148] on input "8VX05013" at bounding box center [595, 149] width 96 height 8
paste input "4QN05154"
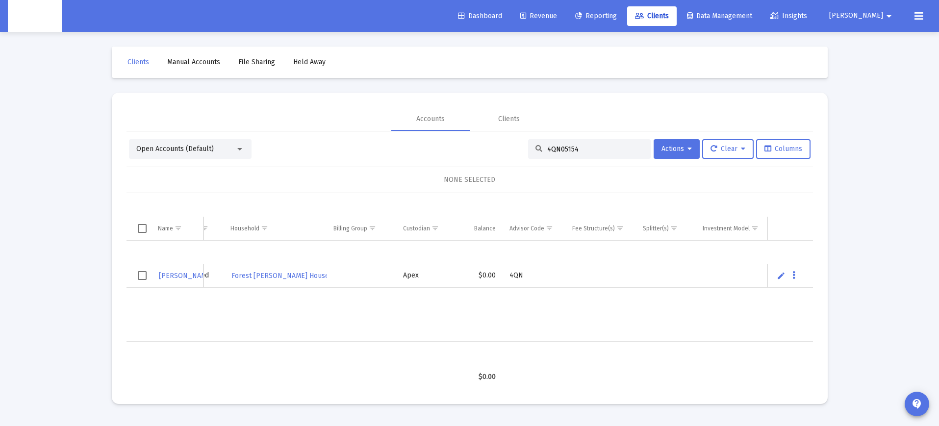
scroll to position [0, 130]
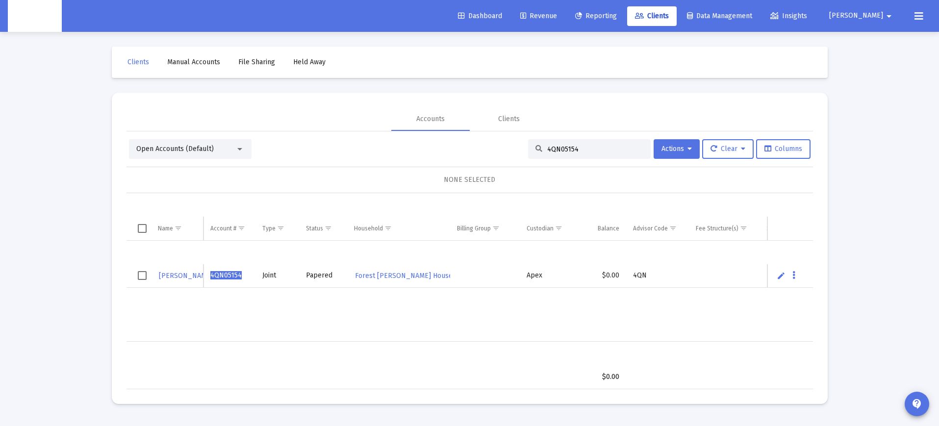
type input "4QN05154"
click at [402, 338] on div "[PERSON_NAME] & 4QN05154 Joint Papered Forest [PERSON_NAME] Household Apex $0.0…" at bounding box center [535, 291] width 817 height 101
click at [388, 274] on span "Forest [PERSON_NAME] Household" at bounding box center [411, 276] width 112 height 8
